Goal: Task Accomplishment & Management: Manage account settings

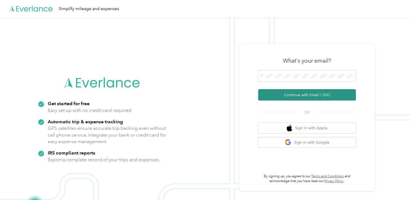
click at [294, 96] on button "Continue with Email / SSO" at bounding box center [307, 94] width 98 height 11
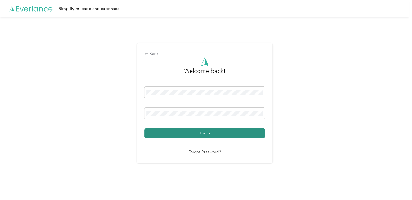
click at [200, 136] on button "Login" at bounding box center [204, 134] width 121 height 10
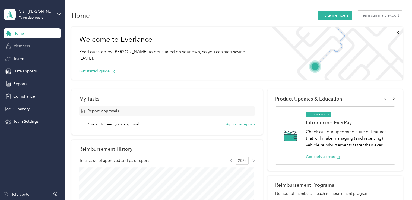
click at [14, 45] on span "Members" at bounding box center [21, 46] width 17 height 6
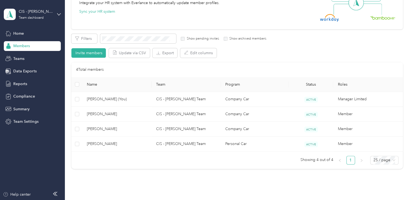
scroll to position [81, 0]
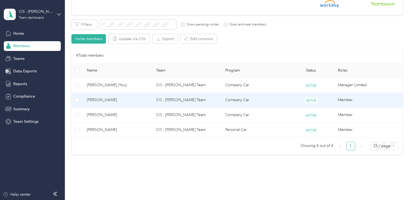
click at [181, 102] on td "CIS - [PERSON_NAME] Team" at bounding box center [186, 100] width 69 height 15
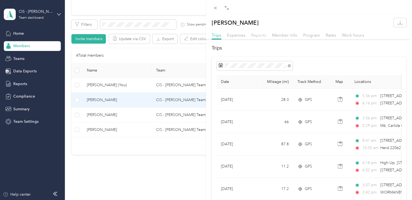
click at [252, 33] on span "Reports" at bounding box center [258, 35] width 15 height 5
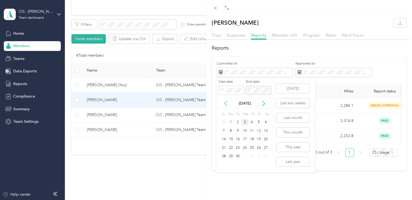
click at [226, 106] on icon at bounding box center [225, 103] width 5 height 5
click at [257, 123] on div "1" at bounding box center [258, 122] width 7 height 7
click at [263, 104] on icon at bounding box center [263, 103] width 5 height 5
click at [224, 104] on icon at bounding box center [225, 103] width 5 height 5
click at [223, 165] on div "31" at bounding box center [223, 165] width 7 height 7
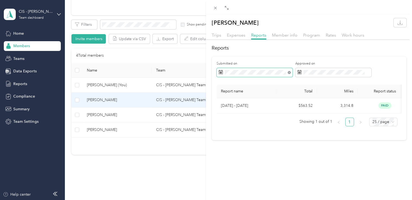
click at [289, 72] on icon at bounding box center [289, 72] width 3 height 3
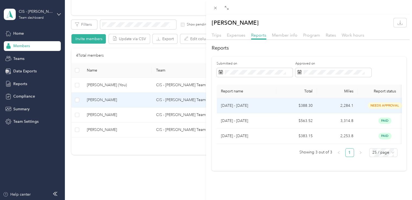
click at [234, 106] on p "[DATE] - [DATE]" at bounding box center [246, 106] width 51 height 6
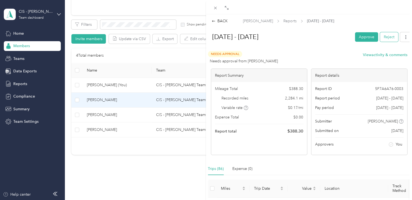
click at [383, 36] on button "Reject" at bounding box center [389, 37] width 18 height 10
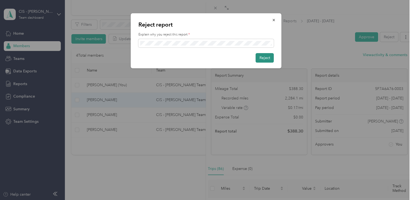
click at [266, 60] on button "Reject" at bounding box center [265, 58] width 18 height 10
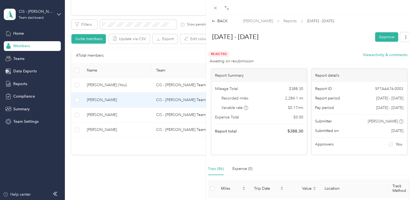
click at [22, 47] on div "BACK [PERSON_NAME] Reports [DATE] - [DATE] [DATE] - [DATE] Approve Rejected Awa…" at bounding box center [206, 100] width 412 height 200
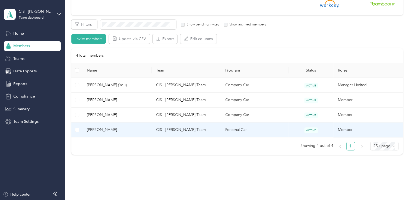
click at [156, 126] on td "CIS - [PERSON_NAME] Team" at bounding box center [186, 130] width 69 height 15
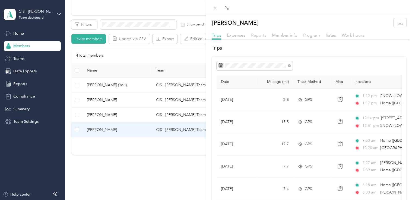
click at [260, 37] on span "Reports" at bounding box center [258, 35] width 15 height 5
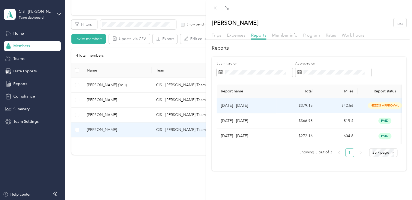
click at [248, 110] on td "[DATE] - [DATE]" at bounding box center [247, 105] width 60 height 15
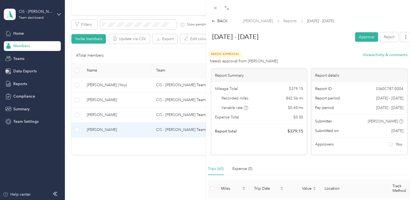
click at [96, 115] on div "BACK [PERSON_NAME] Reports [DATE] - [DATE] [DATE] - [DATE] Approve Reject Needs…" at bounding box center [206, 100] width 412 height 200
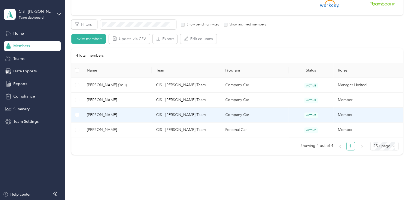
click at [96, 115] on span "[PERSON_NAME]" at bounding box center [117, 115] width 61 height 6
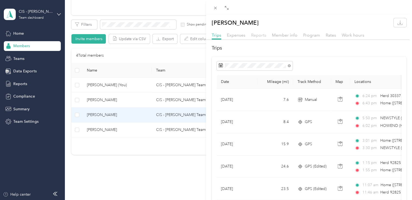
click at [258, 34] on span "Reports" at bounding box center [258, 35] width 15 height 5
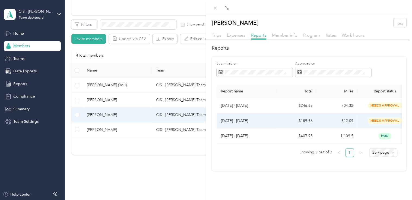
click at [234, 122] on p "[DATE] - [DATE]" at bounding box center [246, 121] width 51 height 6
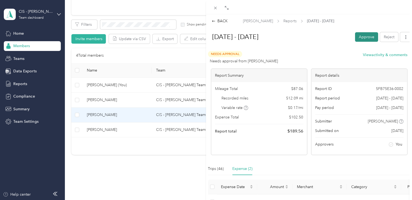
click at [364, 37] on button "Approve" at bounding box center [366, 37] width 23 height 10
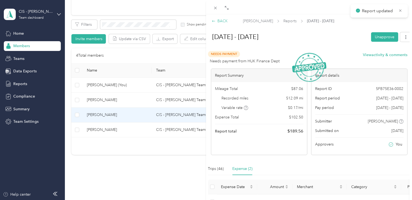
click at [222, 20] on div "BACK" at bounding box center [220, 21] width 16 height 6
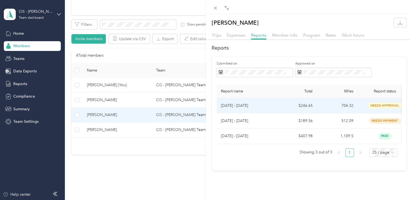
click at [248, 107] on p "[DATE] - [DATE]" at bounding box center [246, 106] width 51 height 6
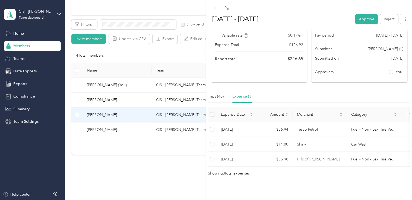
scroll to position [96, 0]
click at [212, 94] on div "Trips (40)" at bounding box center [216, 97] width 16 height 6
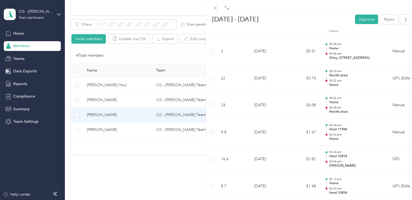
scroll to position [834, 0]
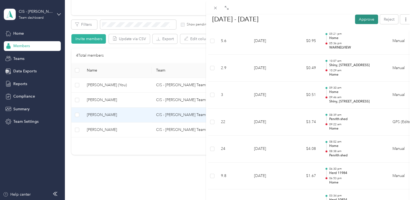
click at [364, 15] on button "Approve" at bounding box center [366, 19] width 23 height 10
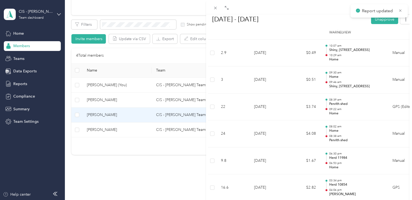
scroll to position [819, 0]
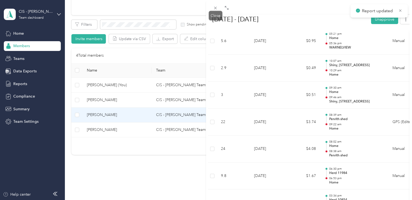
click at [217, 9] on icon at bounding box center [215, 8] width 5 height 5
